Goal: Information Seeking & Learning: Learn about a topic

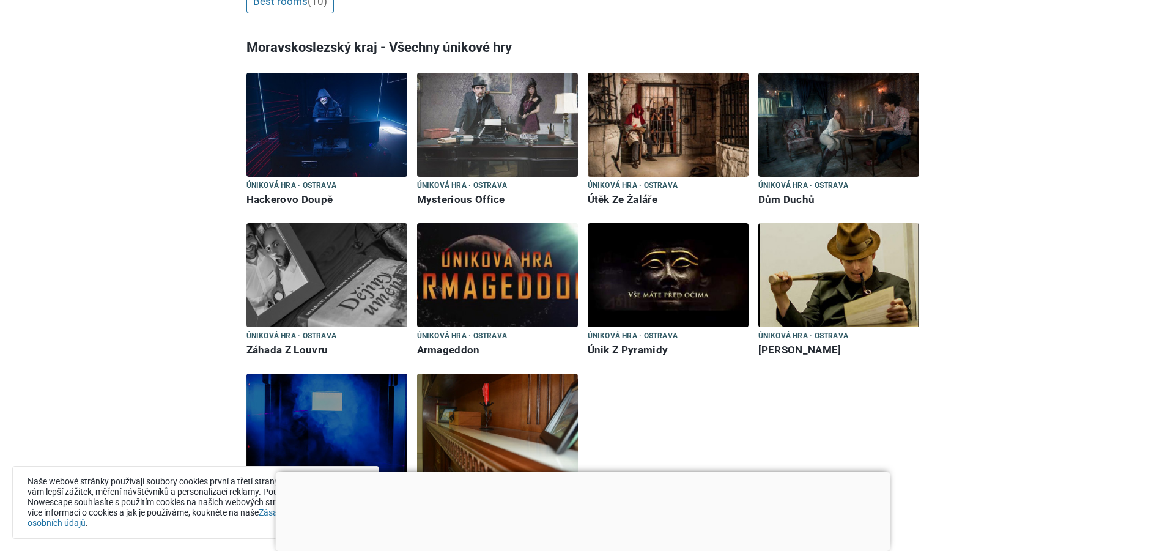
scroll to position [428, 0]
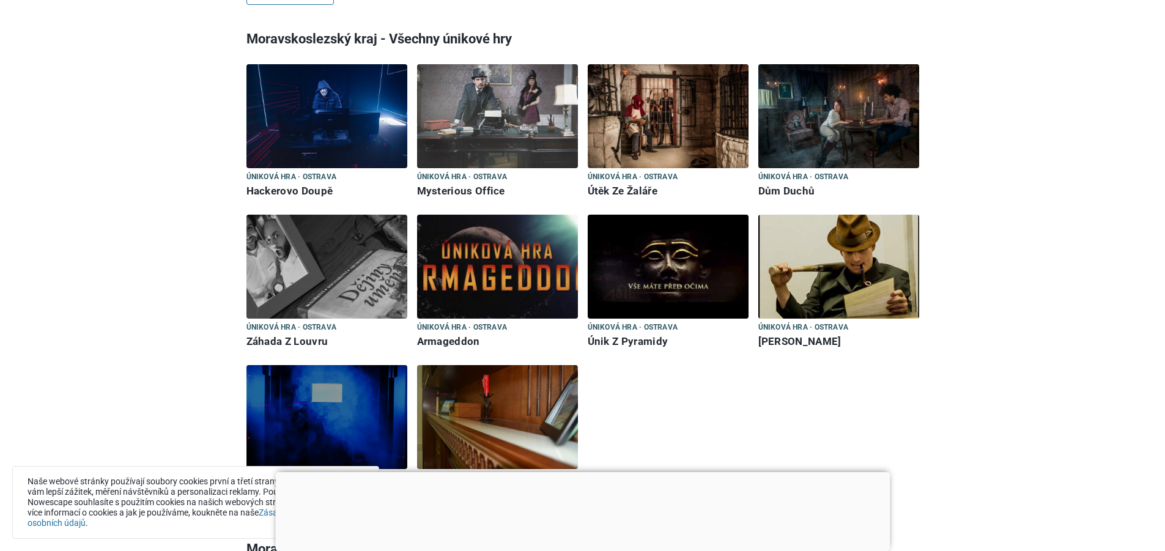
click at [510, 278] on img at bounding box center [497, 267] width 161 height 104
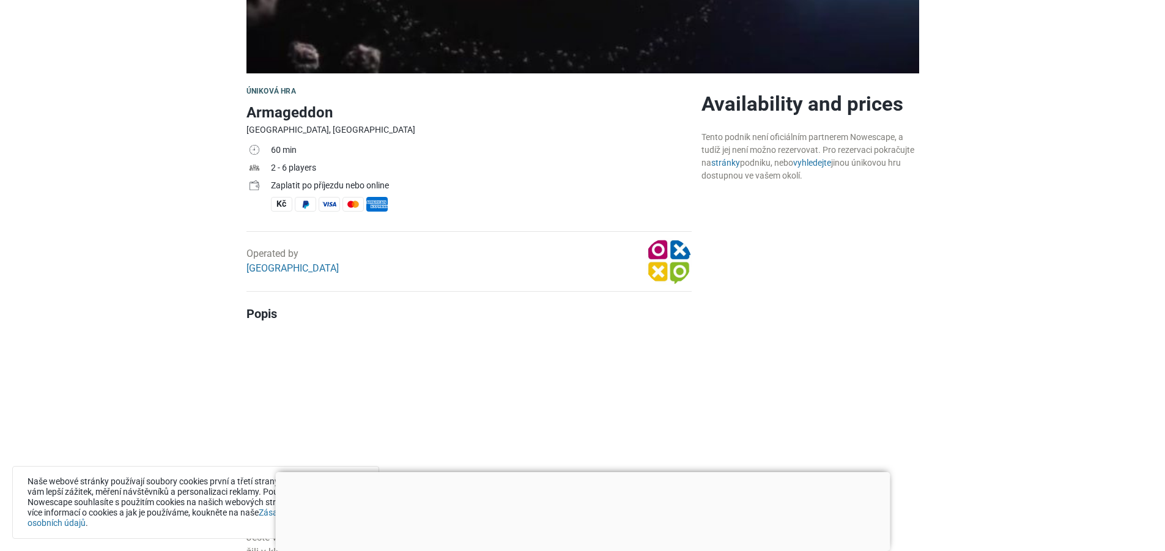
scroll to position [306, 0]
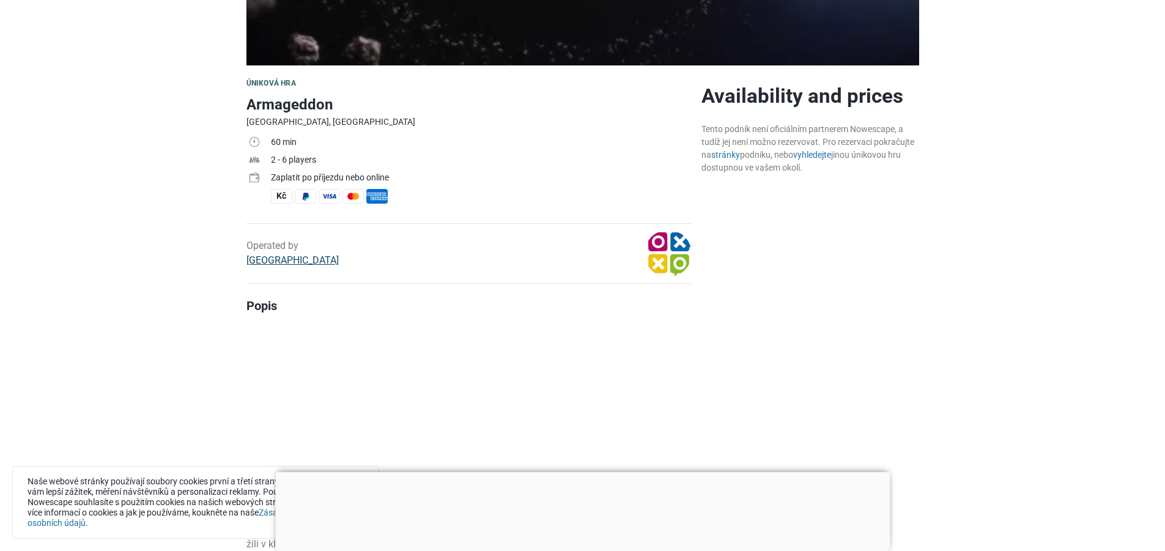
click at [275, 264] on link "Duel Park" at bounding box center [292, 260] width 92 height 12
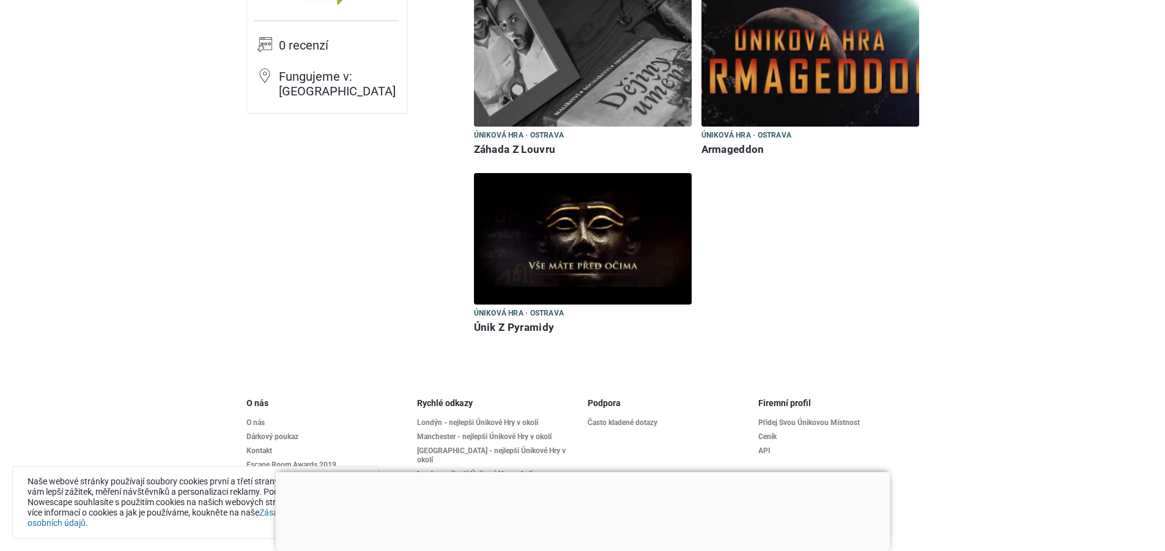
scroll to position [183, 0]
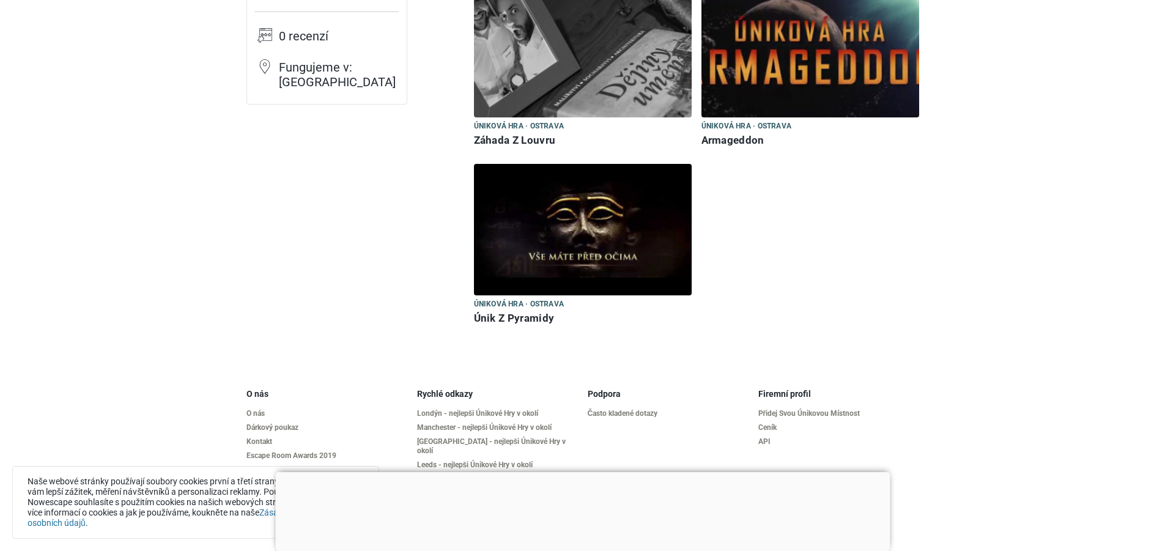
click at [858, 95] on img at bounding box center [811, 52] width 218 height 132
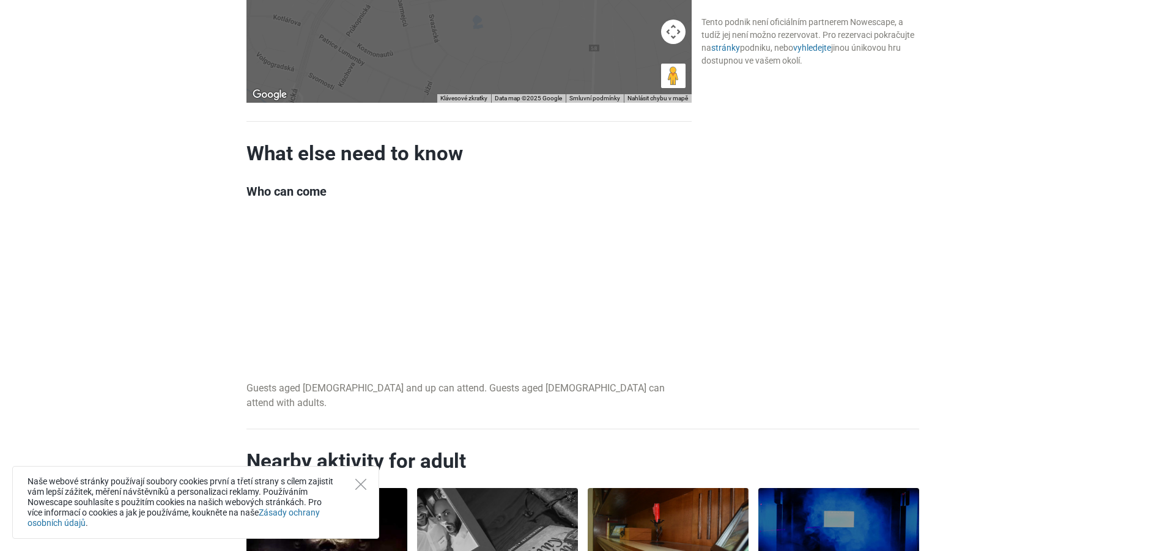
scroll to position [1101, 0]
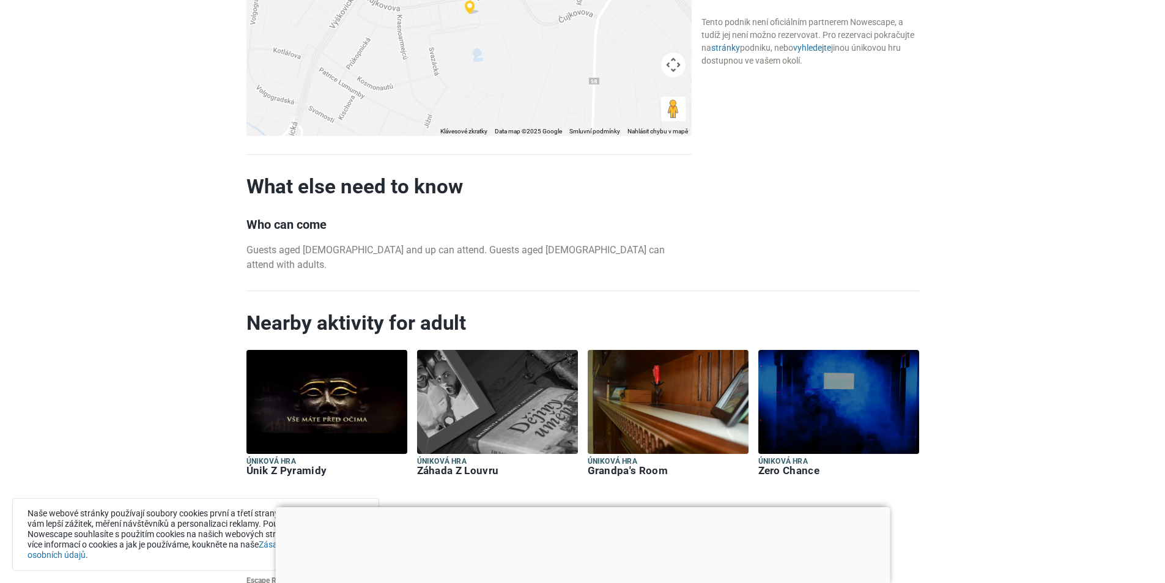
scroll to position [1101, 0]
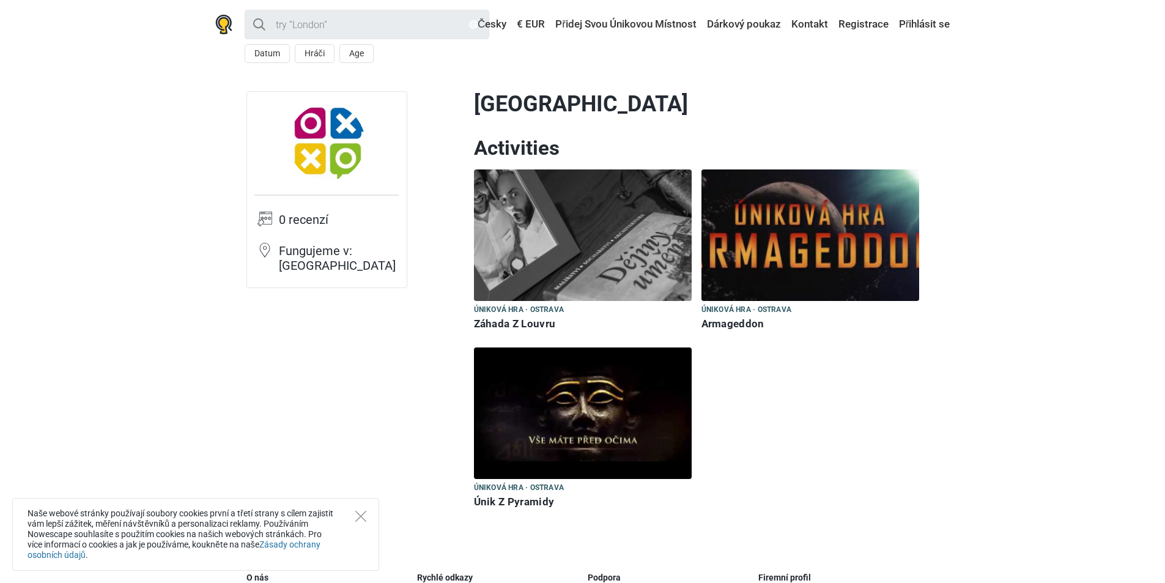
scroll to position [183, 0]
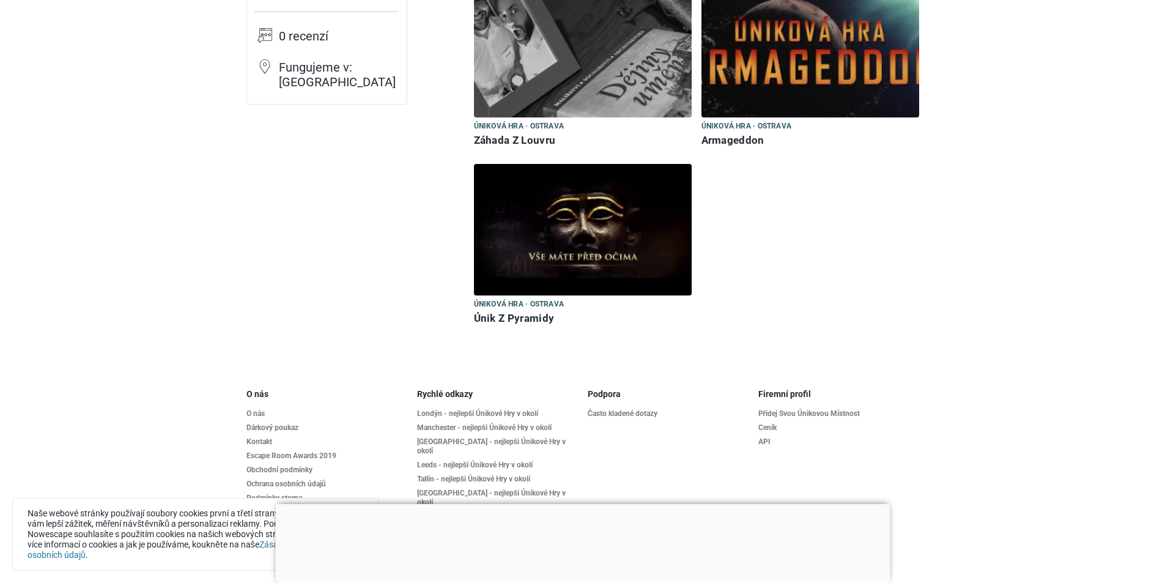
click at [561, 239] on img at bounding box center [583, 230] width 218 height 132
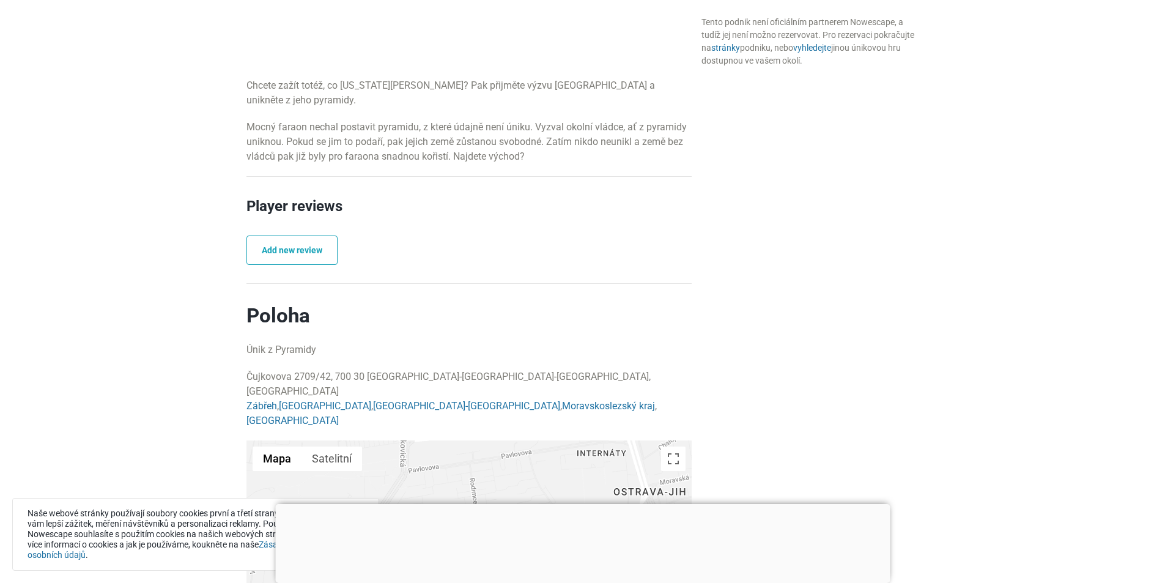
scroll to position [734, 0]
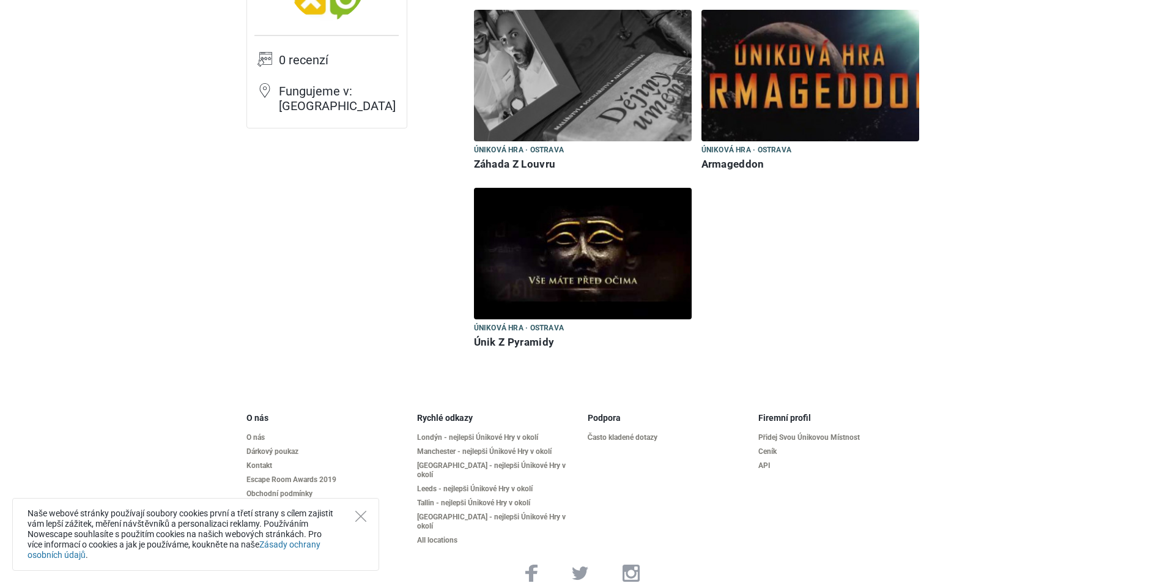
scroll to position [183, 0]
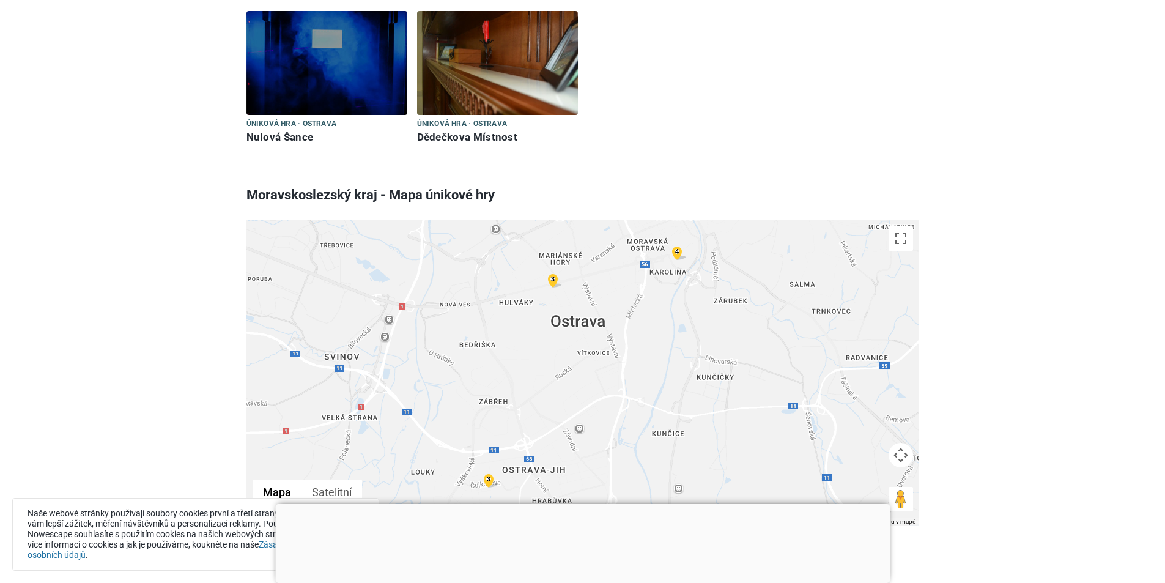
scroll to position [795, 0]
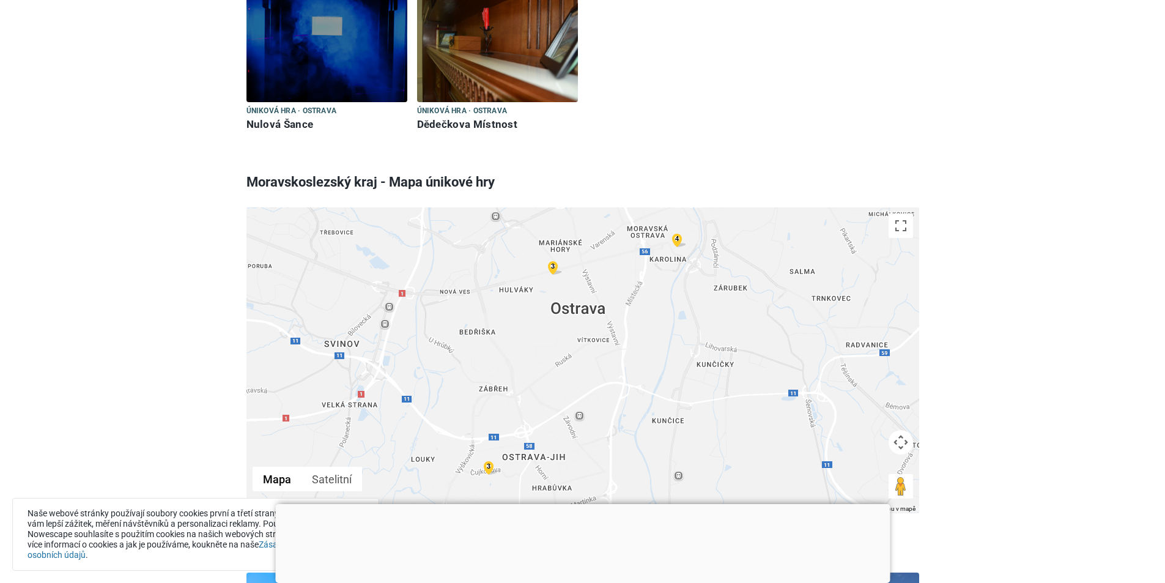
click at [456, 63] on img at bounding box center [497, 50] width 161 height 104
